Goal: Task Accomplishment & Management: Use online tool/utility

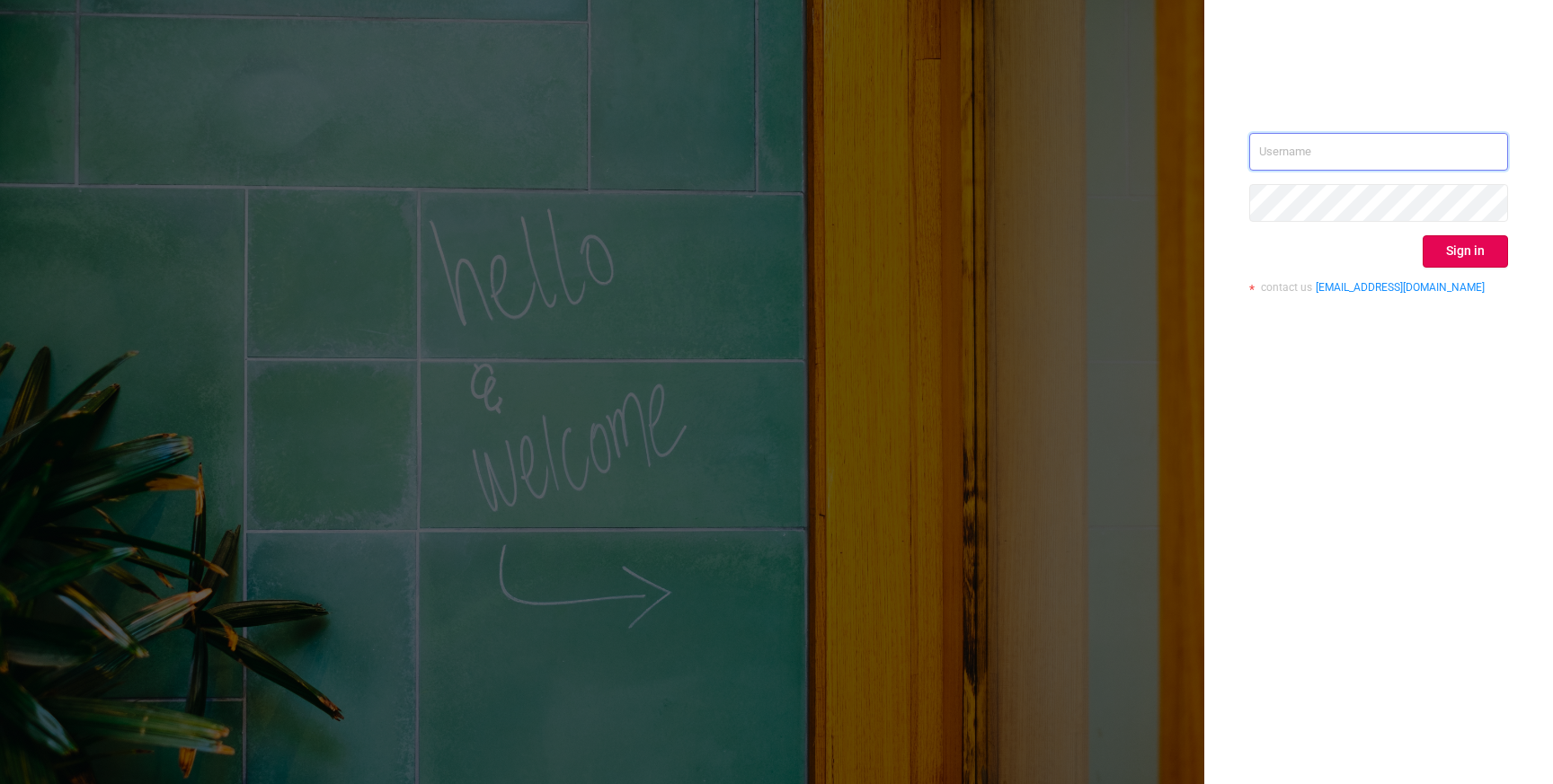
click at [1290, 142] on input "text" at bounding box center [1378, 151] width 259 height 38
type input "phillip@protected.media"
click at [1467, 257] on button "Sign in" at bounding box center [1465, 251] width 86 height 32
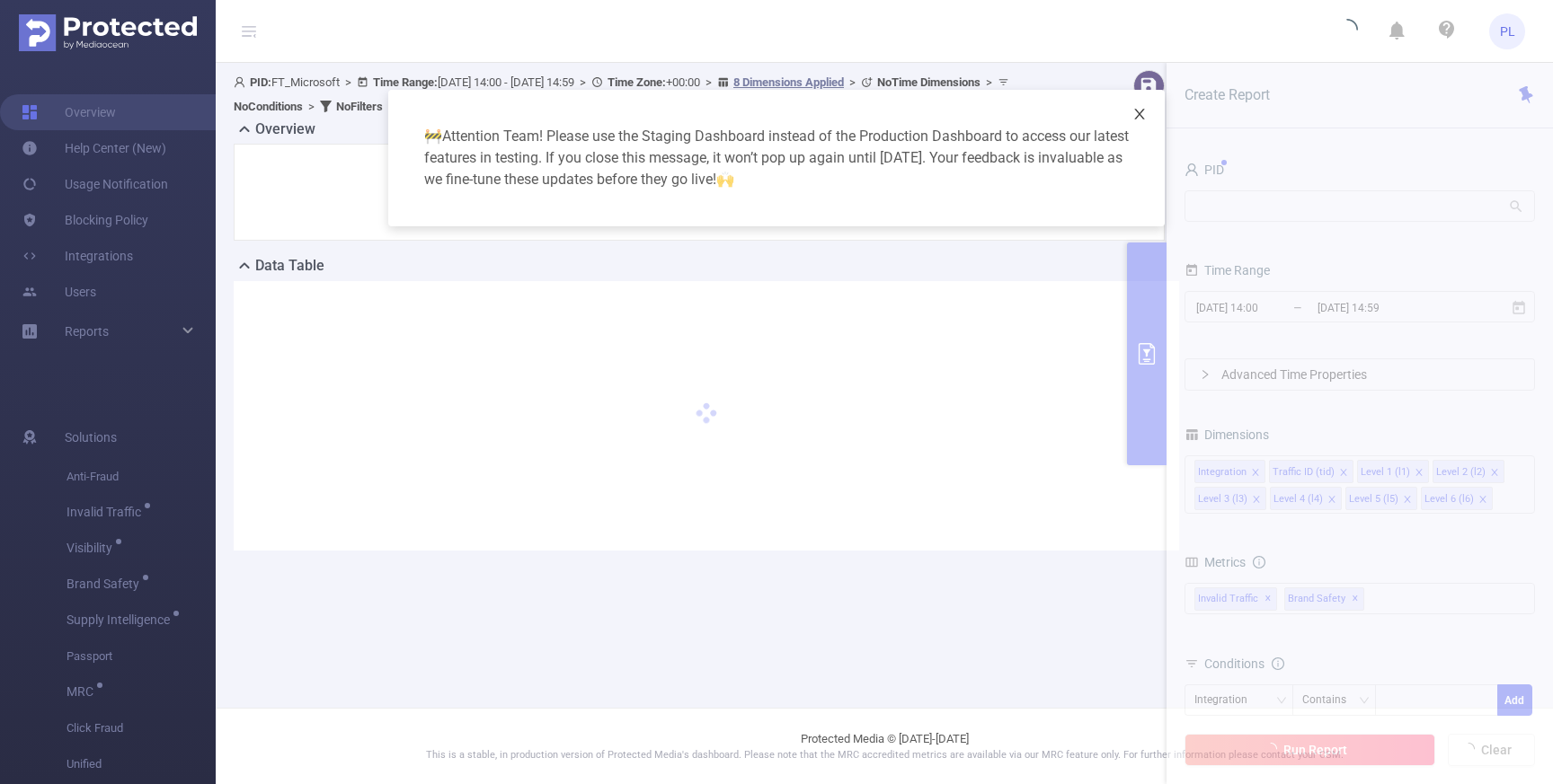
click at [1146, 114] on icon "icon: close" at bounding box center [1140, 114] width 15 height 15
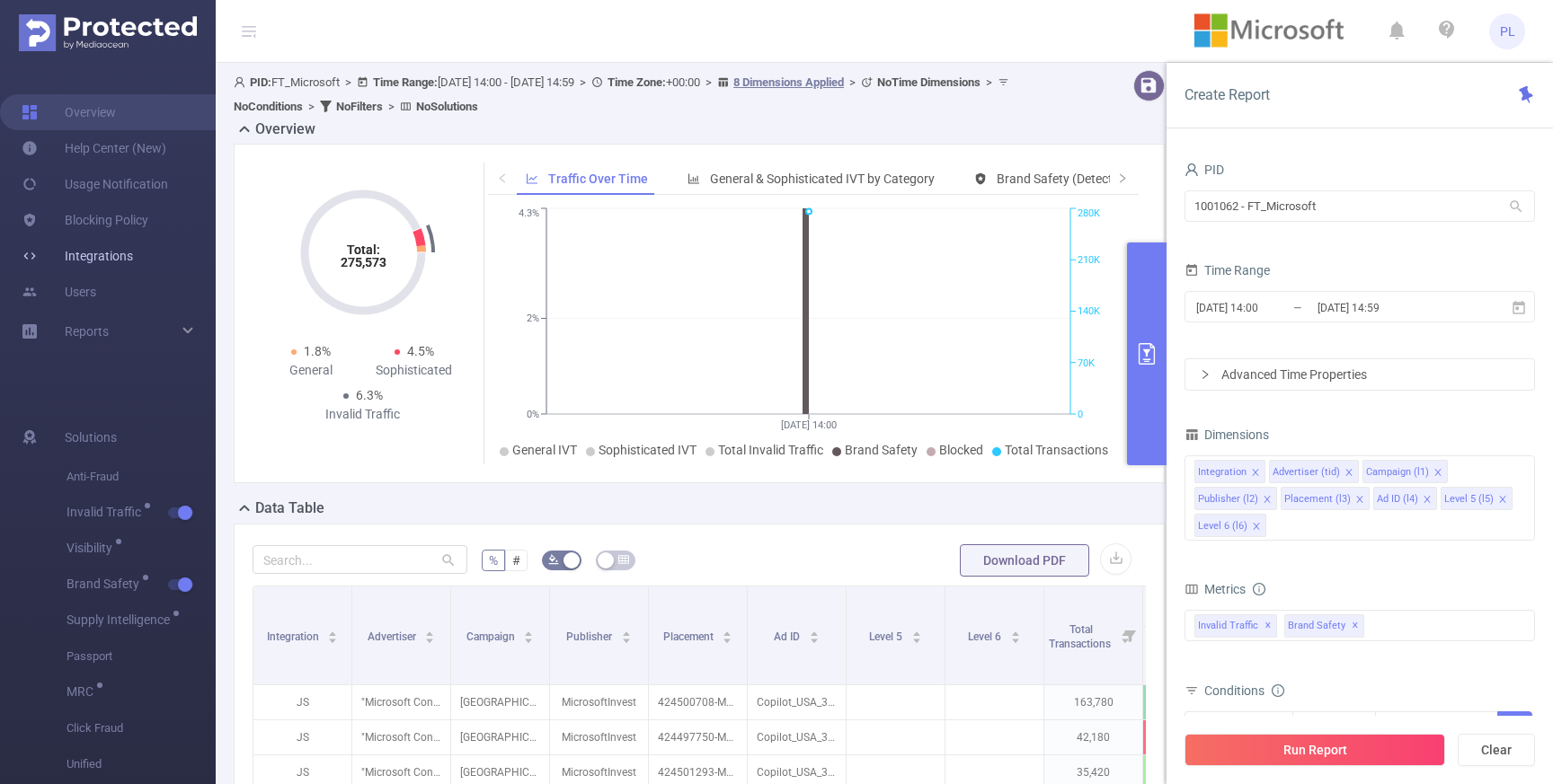
click at [113, 246] on link "Integrations" at bounding box center [76, 256] width 111 height 36
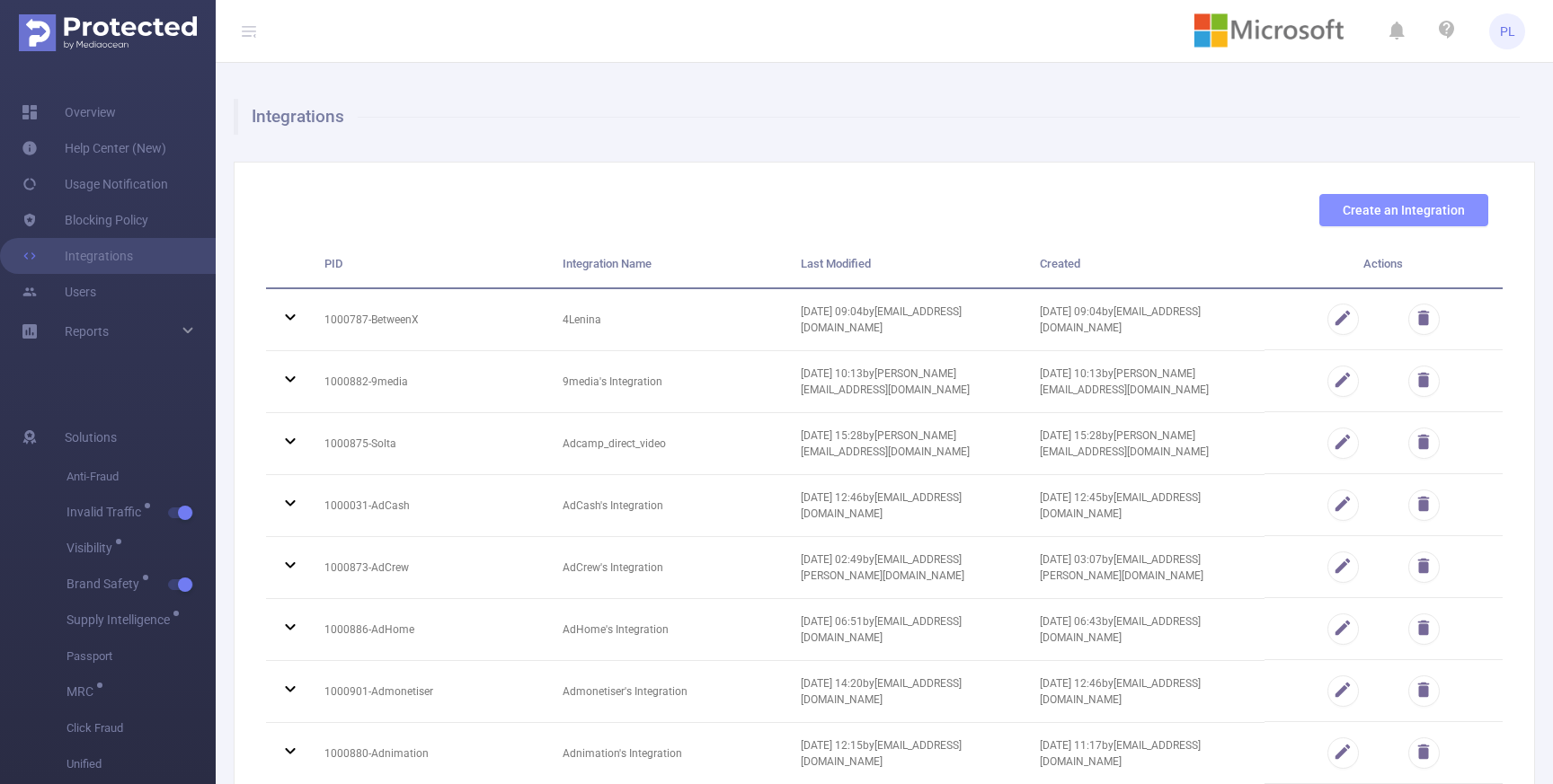
click at [1379, 208] on button "Create an Integration" at bounding box center [1404, 210] width 169 height 32
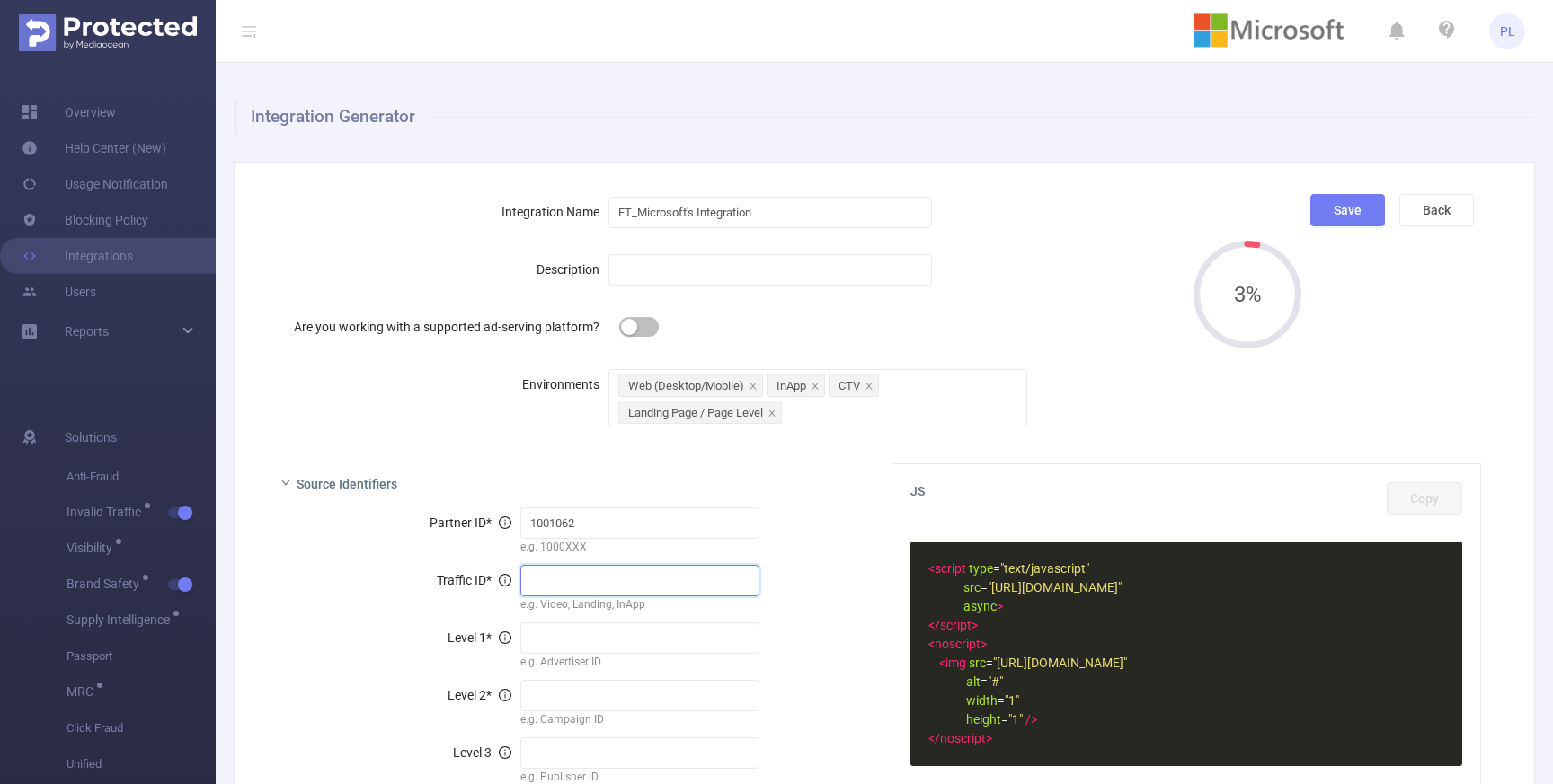
click at [551, 584] on input "text" at bounding box center [640, 581] width 240 height 31
click at [349, 562] on div "Traffic ID *" at bounding box center [400, 580] width 240 height 36
click at [561, 636] on input "text" at bounding box center [640, 639] width 240 height 31
click at [354, 583] on div "Traffic ID *" at bounding box center [400, 580] width 240 height 36
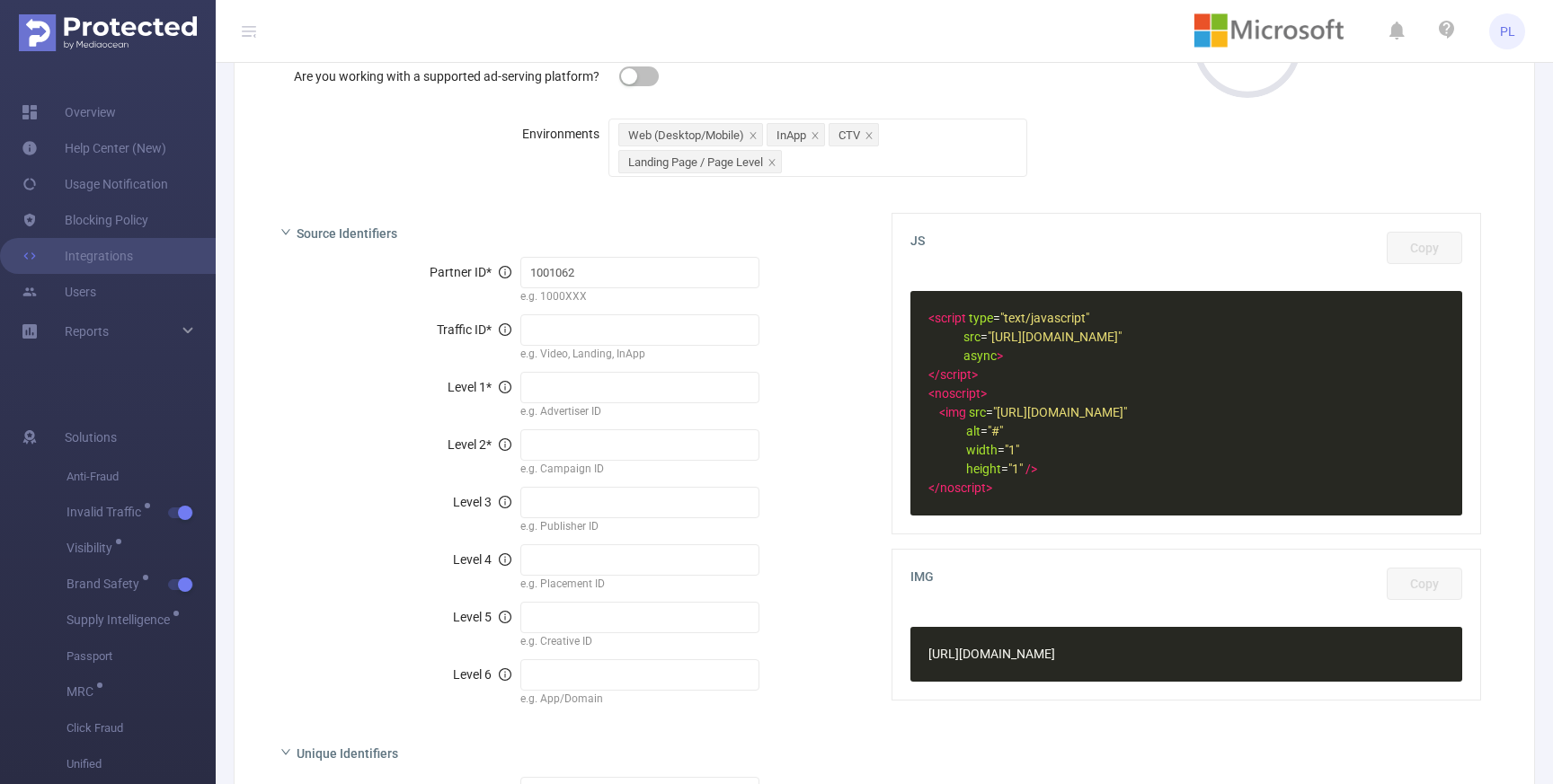
scroll to position [195, 0]
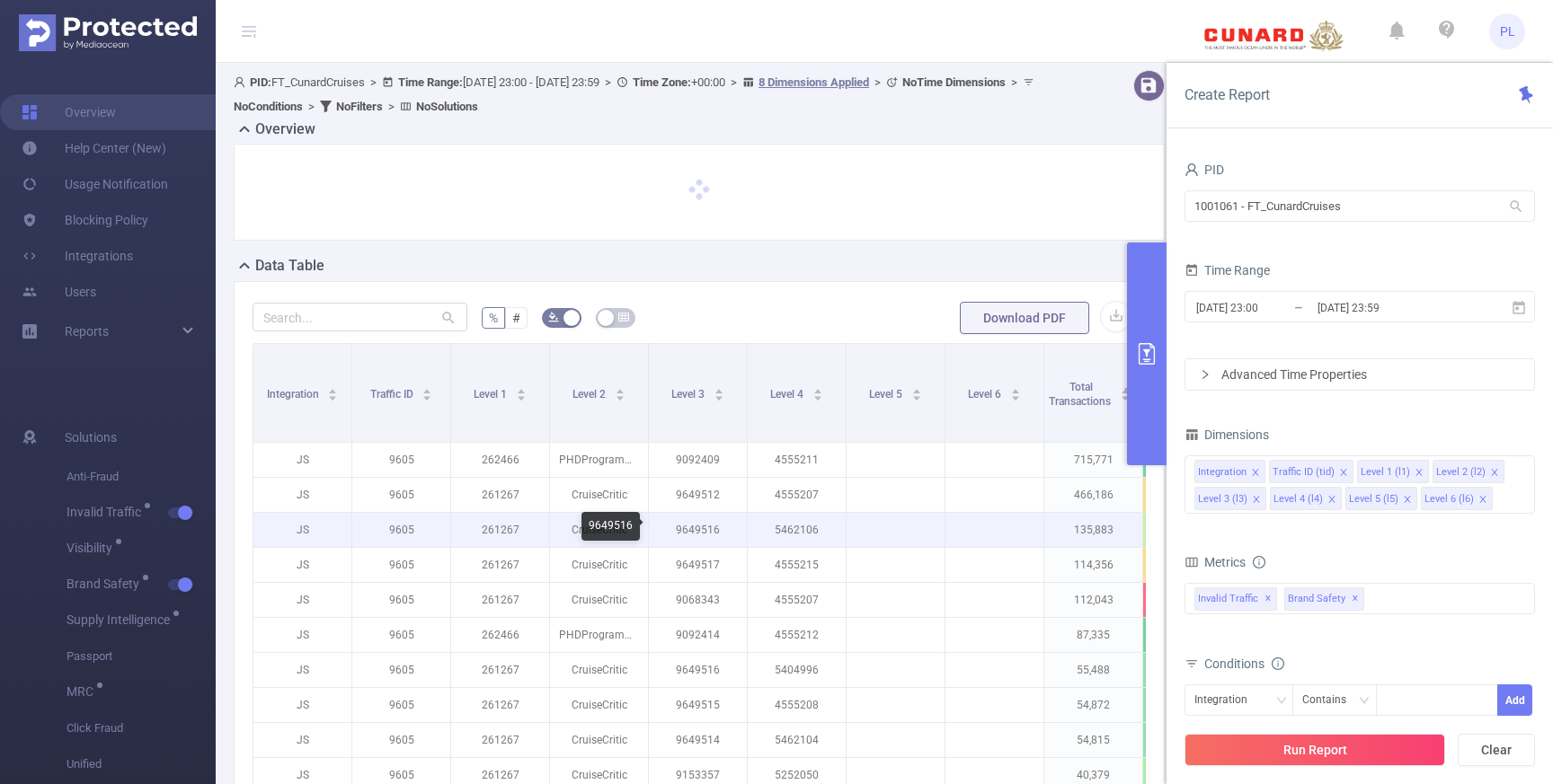
scroll to position [311, 0]
